Goal: Information Seeking & Learning: Check status

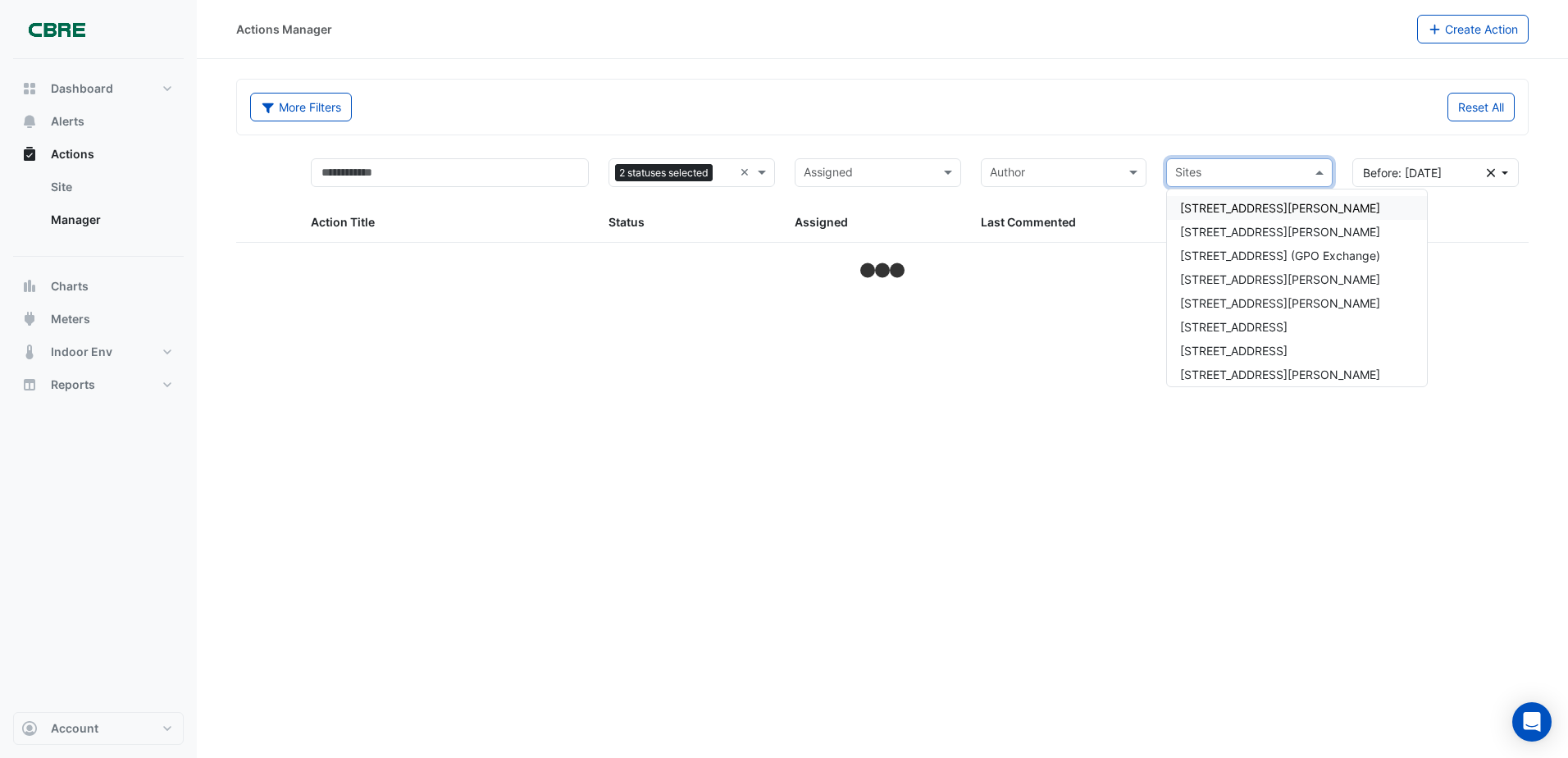
click at [1314, 171] on span at bounding box center [1321, 173] width 20 height 19
click at [1211, 275] on span "[STREET_ADDRESS][PERSON_NAME]" at bounding box center [1280, 279] width 200 height 14
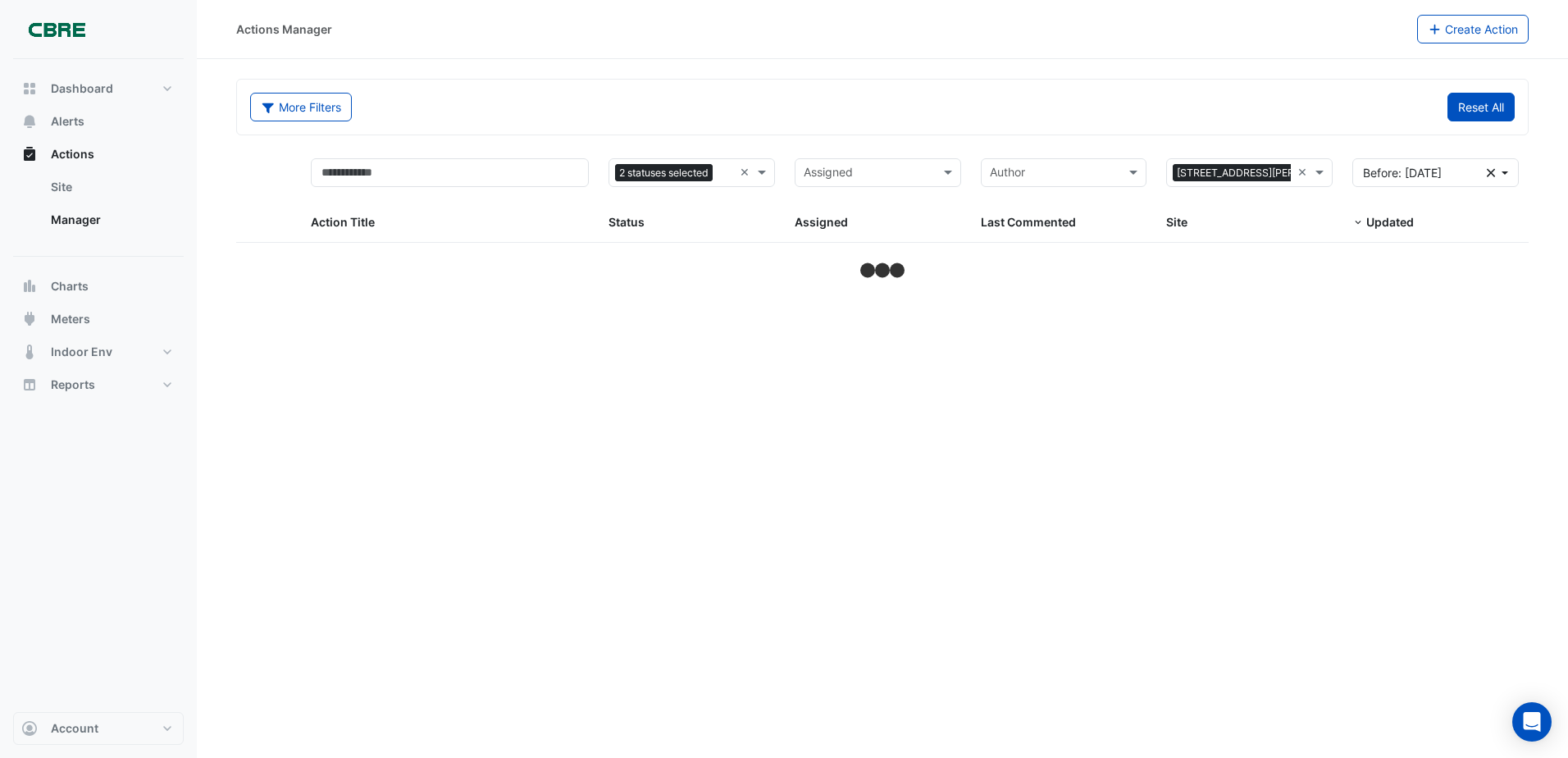
click at [1460, 117] on button "Reset All" at bounding box center [1481, 107] width 67 height 29
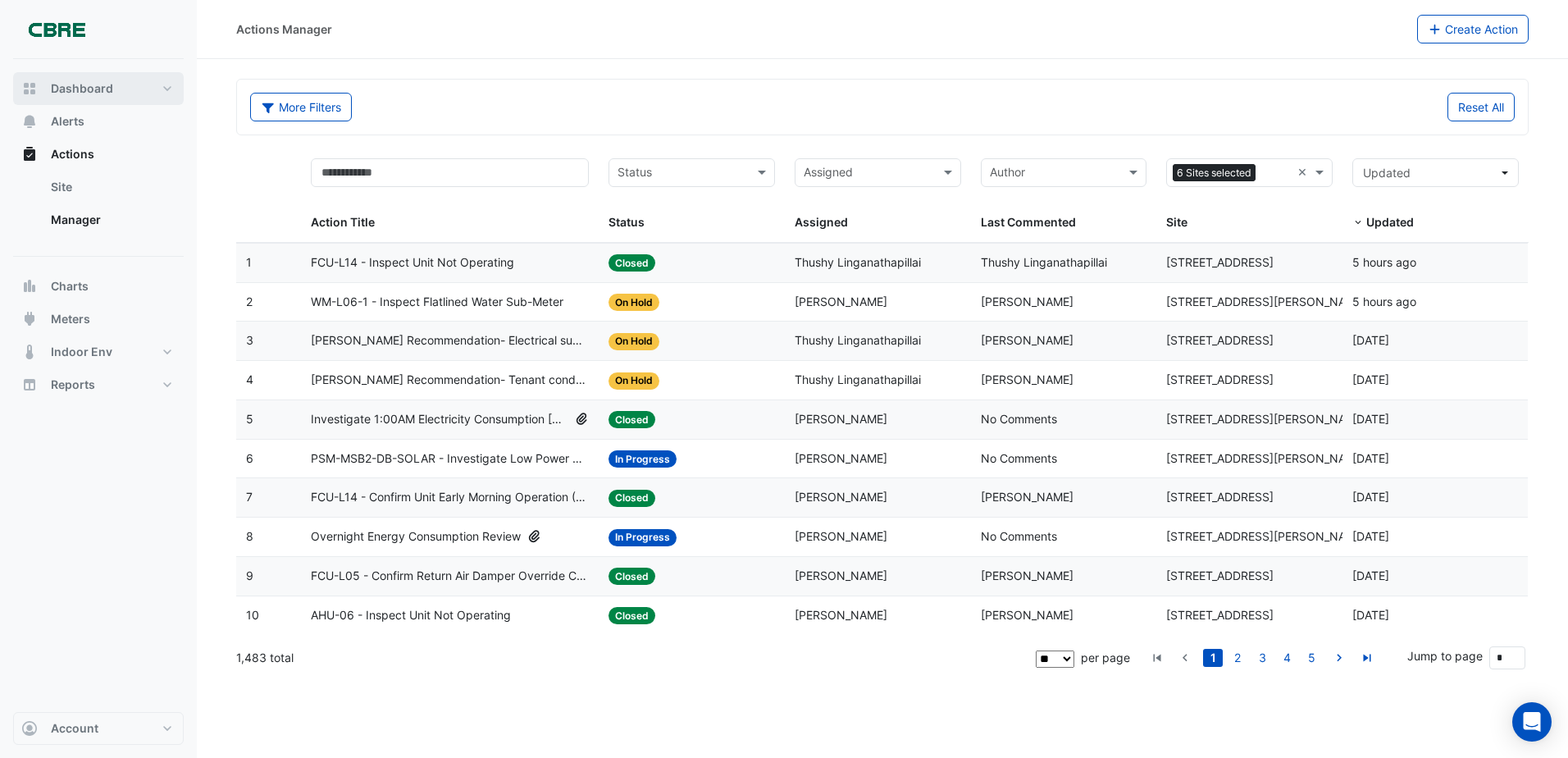
click at [52, 82] on span "Dashboard" at bounding box center [82, 88] width 63 height 16
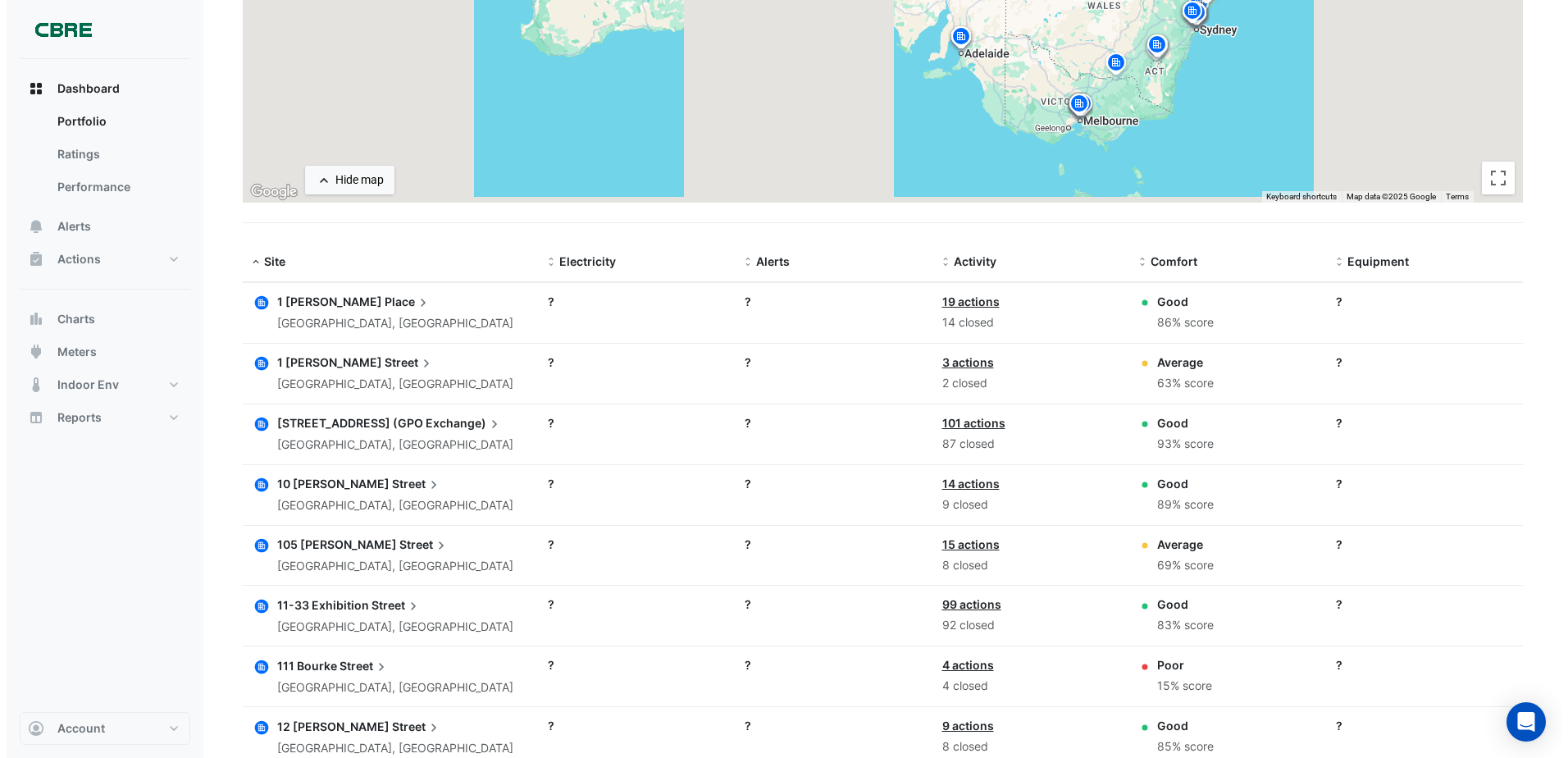
scroll to position [550, 0]
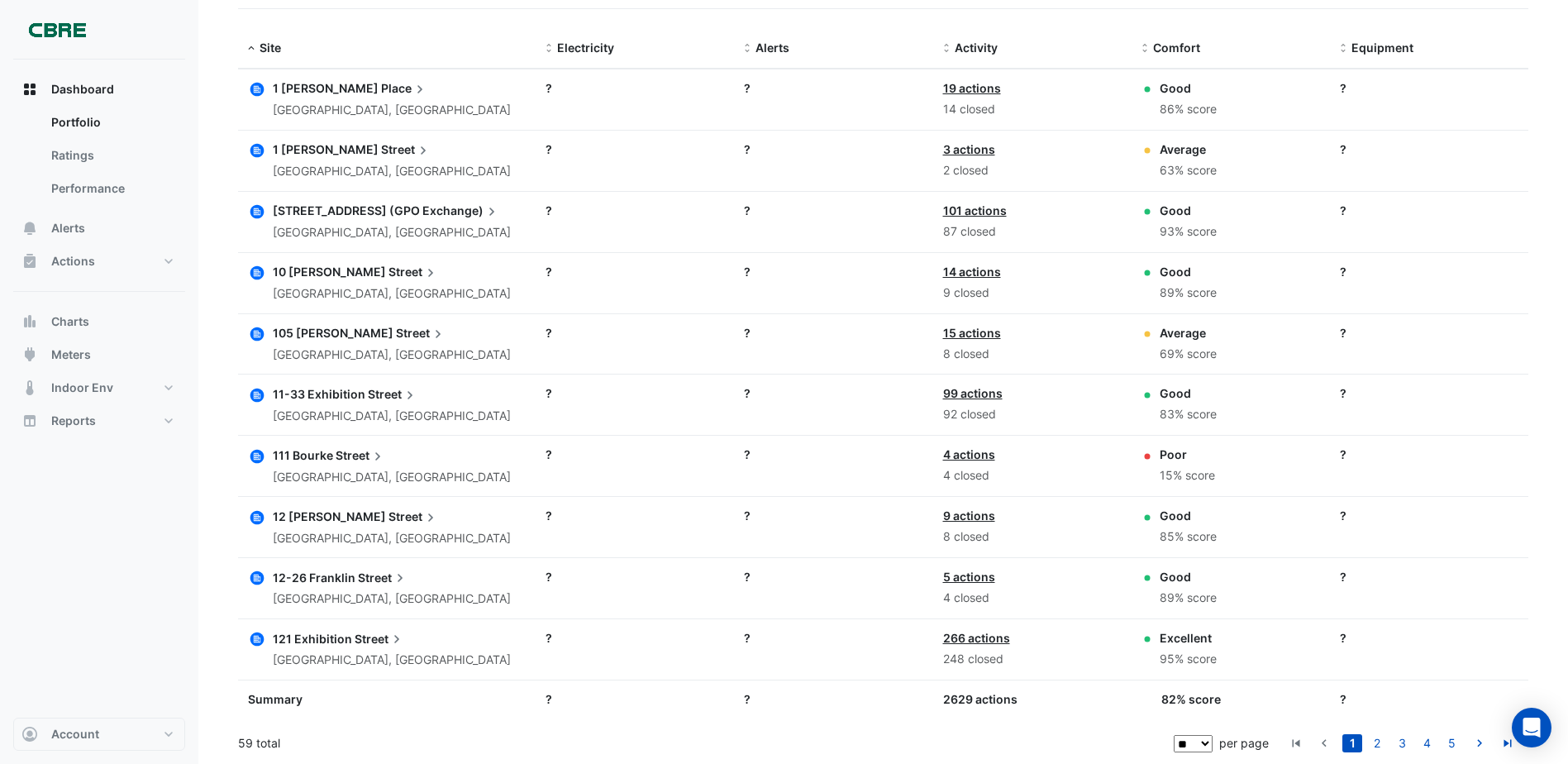
click at [361, 284] on div "[GEOGRAPHIC_DATA], [GEOGRAPHIC_DATA]" at bounding box center [391, 294] width 238 height 19
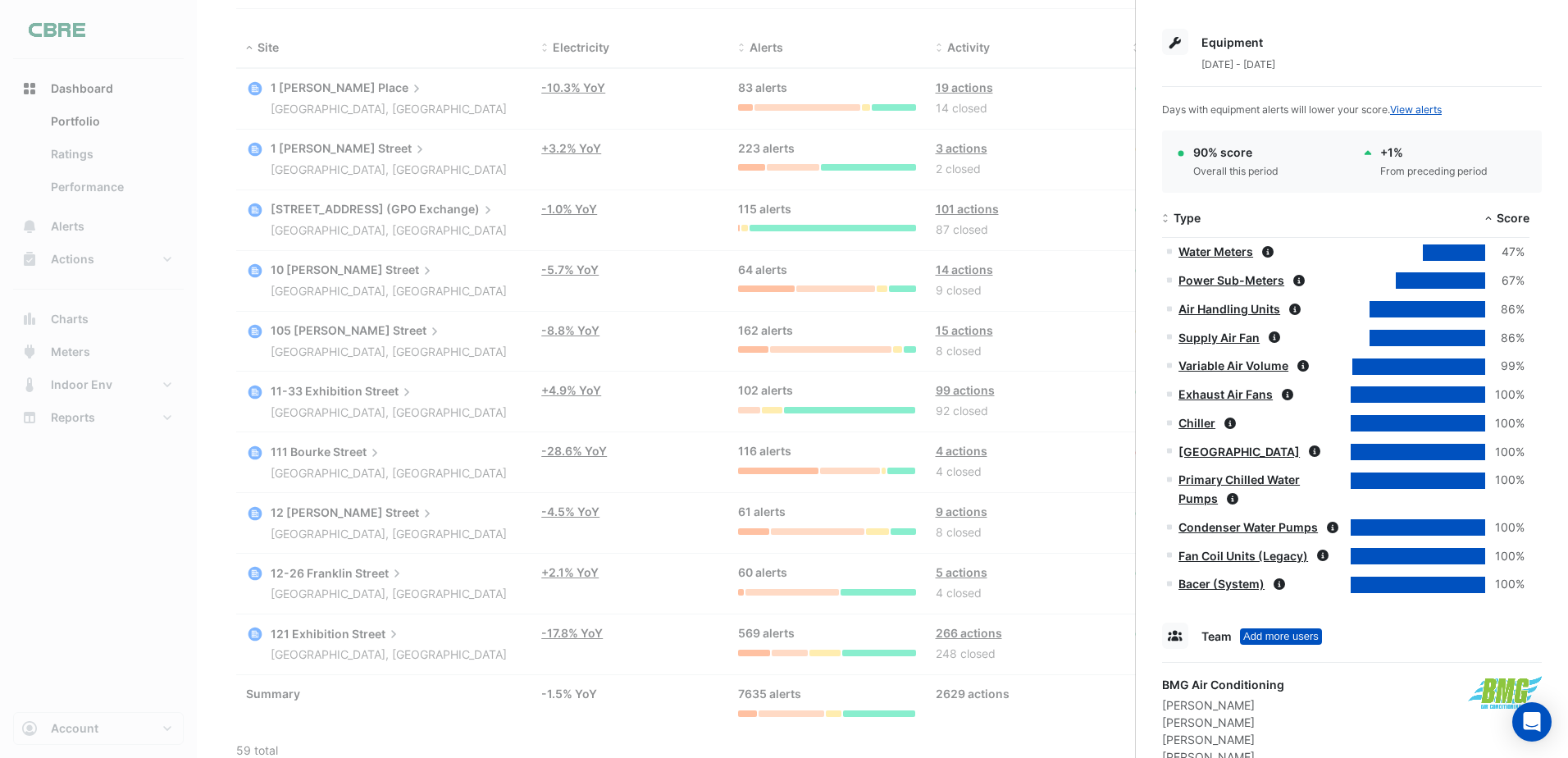
scroll to position [708, 0]
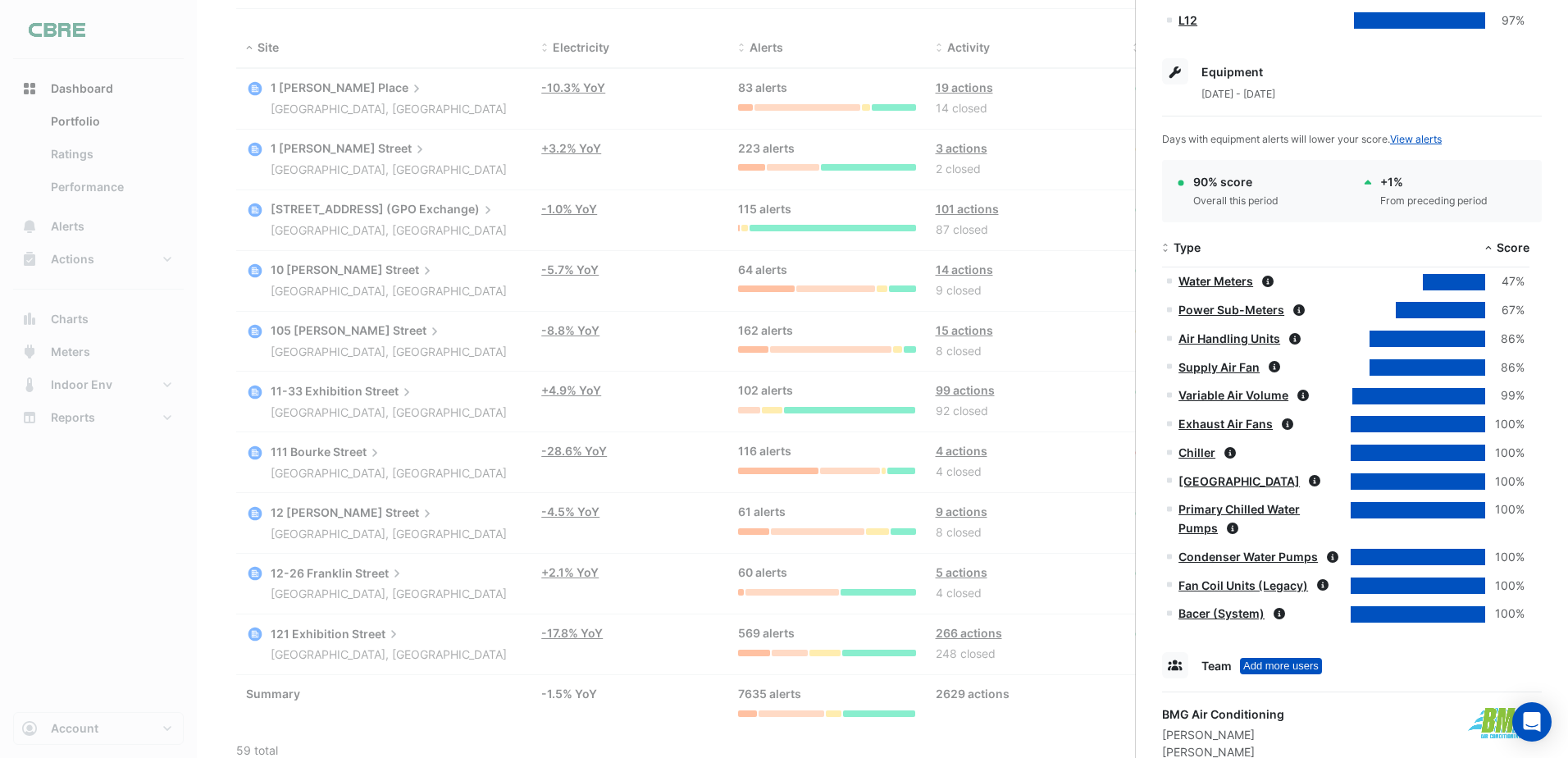
click at [1224, 282] on link "Water Meters" at bounding box center [1216, 280] width 75 height 14
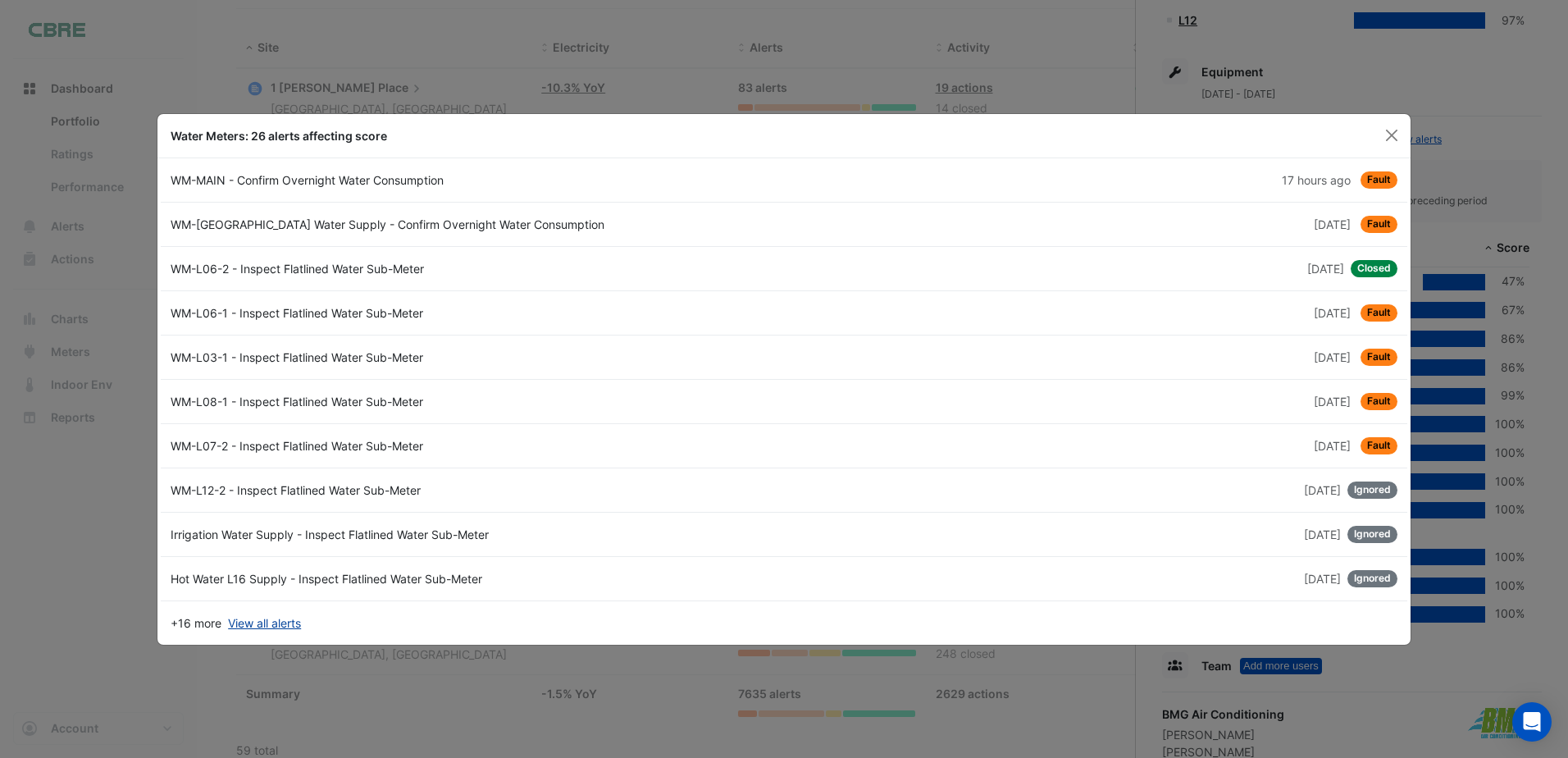
click at [263, 630] on link "View all alerts" at bounding box center [264, 622] width 73 height 17
click at [1400, 145] on button "Close" at bounding box center [1391, 135] width 25 height 25
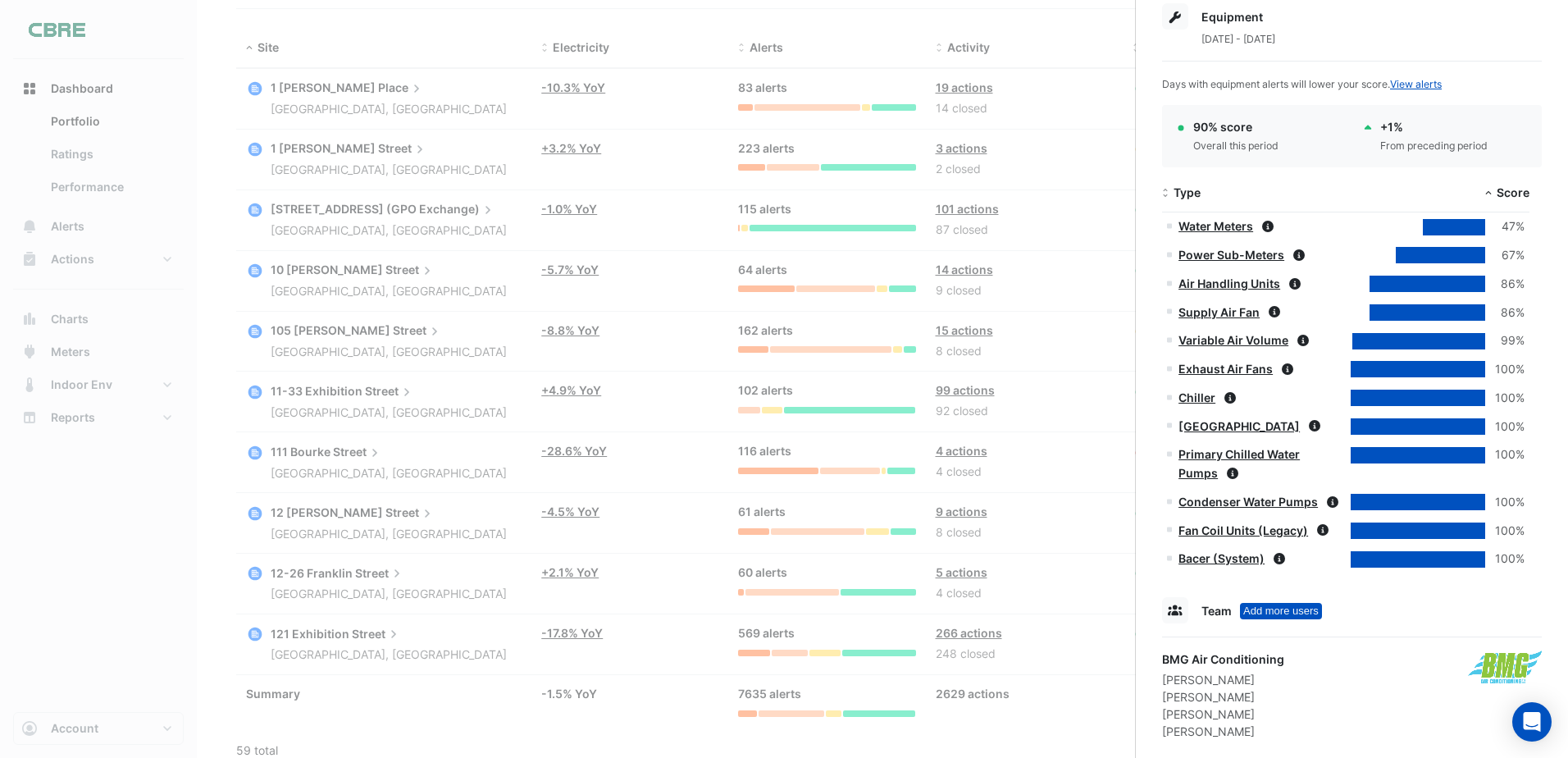
scroll to position [790, 0]
